Goal: Navigation & Orientation: Find specific page/section

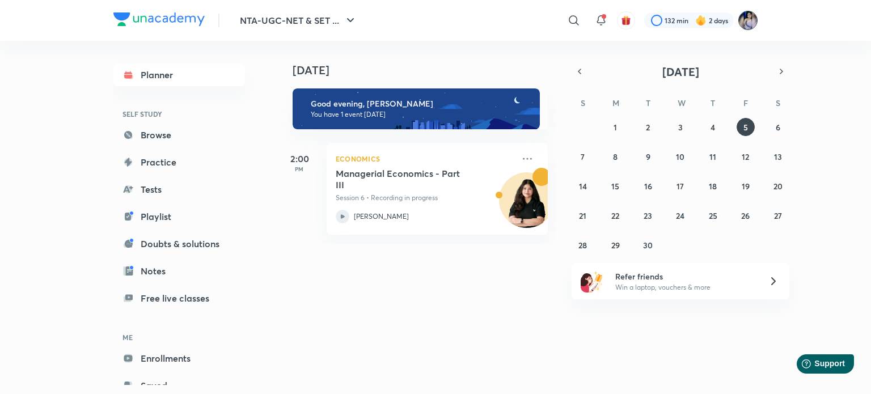
click at [748, 23] on img at bounding box center [748, 20] width 19 height 19
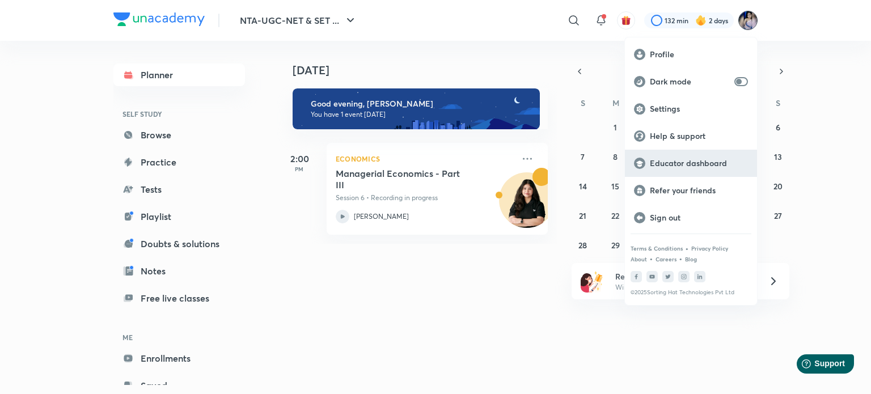
click at [665, 161] on p "Educator dashboard" at bounding box center [699, 163] width 98 height 10
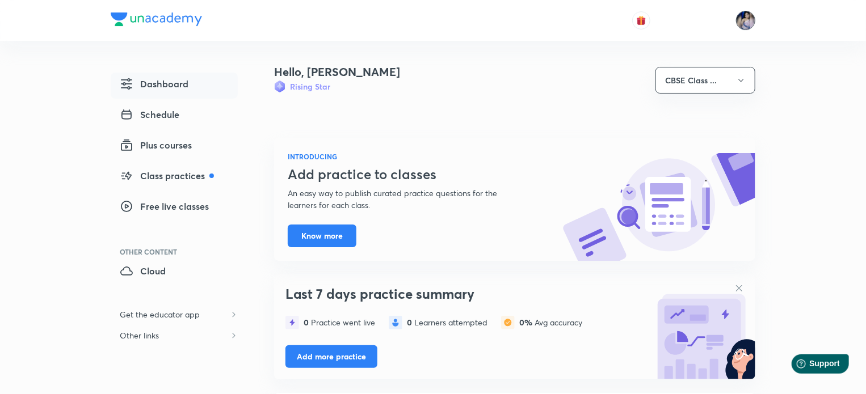
click at [752, 22] on img at bounding box center [745, 20] width 19 height 19
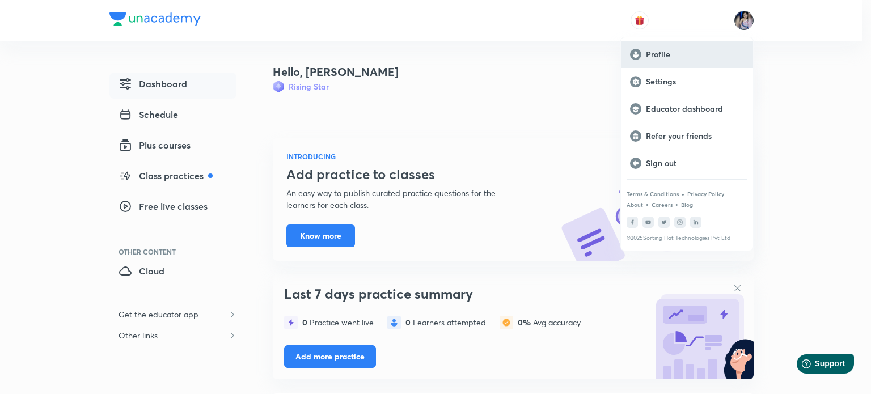
click at [663, 49] on p "Profile" at bounding box center [695, 54] width 98 height 10
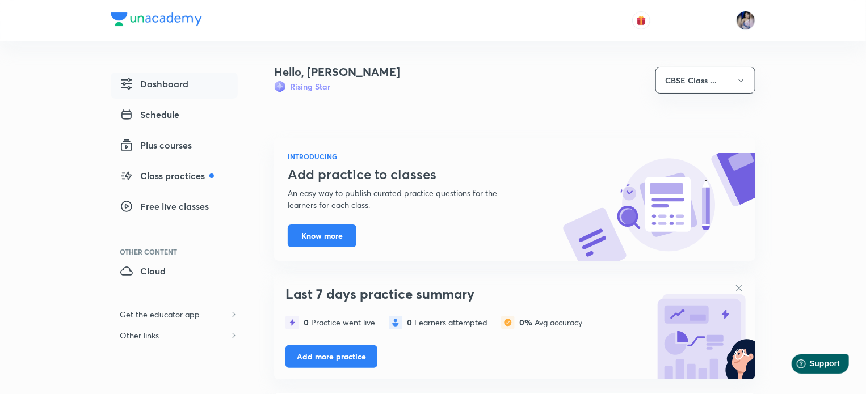
click at [191, 85] on link "Dashboard" at bounding box center [174, 86] width 127 height 26
